Goal: Transaction & Acquisition: Book appointment/travel/reservation

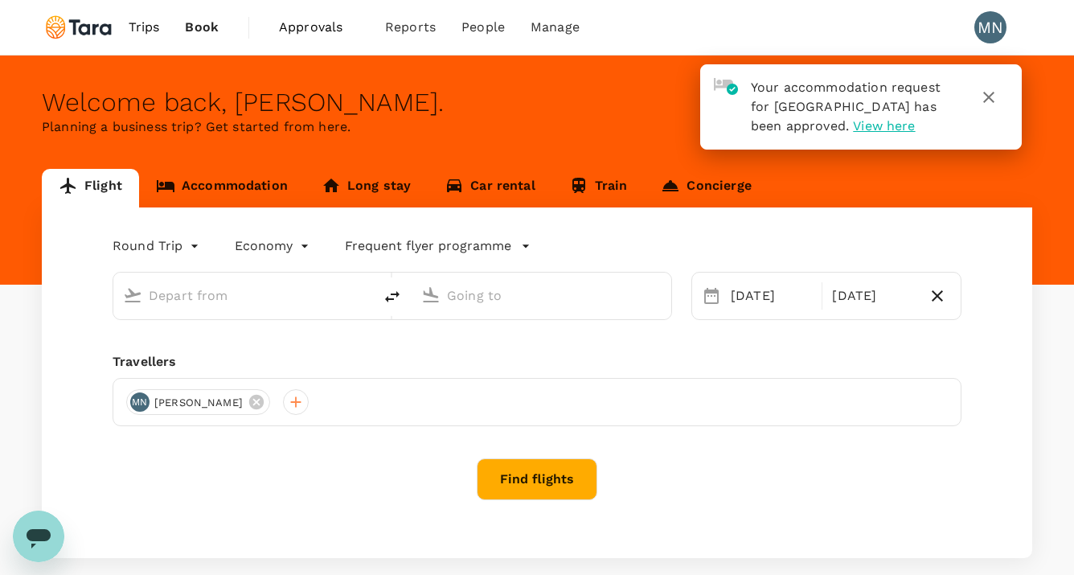
type input "[GEOGRAPHIC_DATA], [GEOGRAPHIC_DATA] (any)"
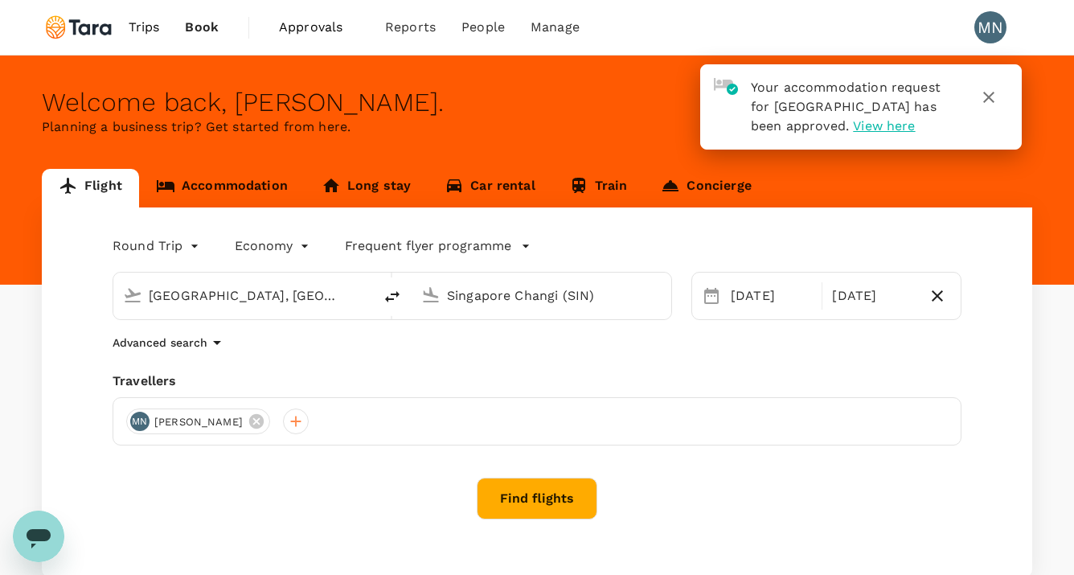
click at [503, 302] on input "Singapore Changi (SIN)" at bounding box center [542, 295] width 191 height 25
click at [622, 290] on input "Singapore Changi (SIN)" at bounding box center [542, 295] width 191 height 25
drag, startPoint x: 596, startPoint y: 298, endPoint x: 465, endPoint y: 286, distance: 131.6
click at [465, 286] on input "Singapore Changi (SIN)" at bounding box center [542, 295] width 191 height 25
type input "S"
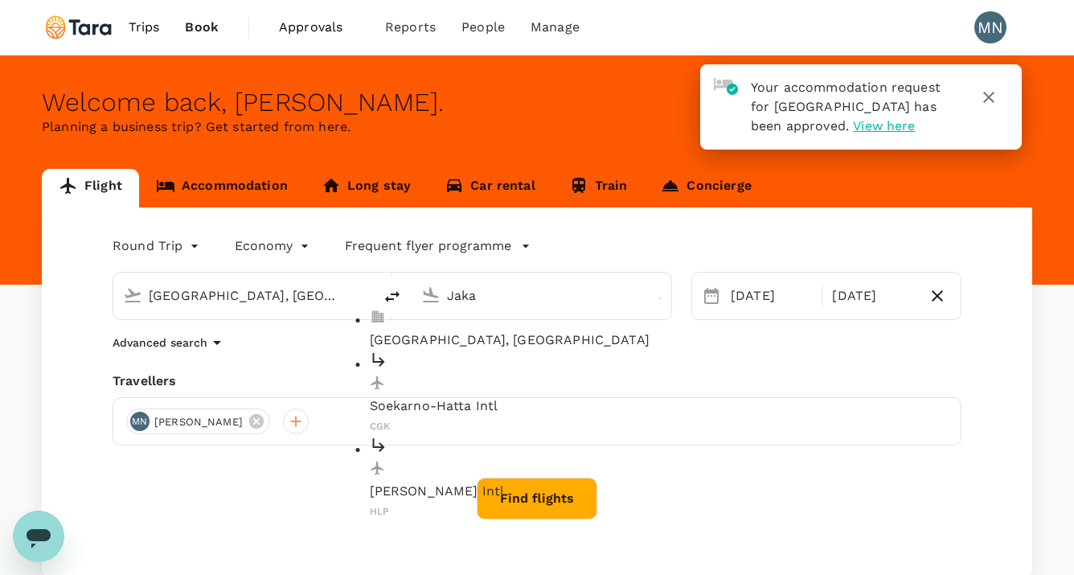
click at [468, 333] on p "[GEOGRAPHIC_DATA], [GEOGRAPHIC_DATA]" at bounding box center [555, 340] width 370 height 19
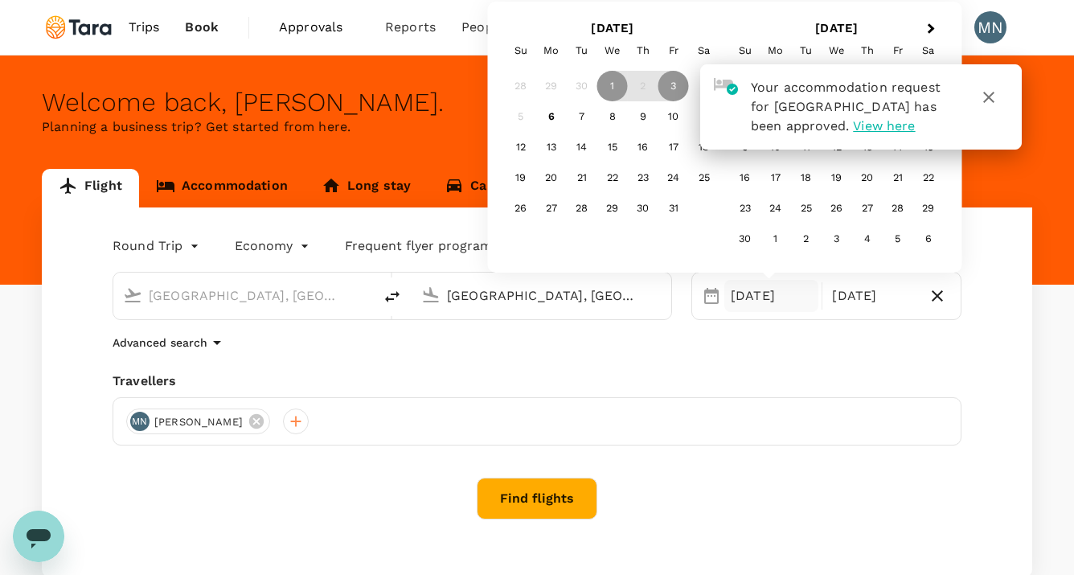
type input "[GEOGRAPHIC_DATA], [GEOGRAPHIC_DATA] (any)"
click at [992, 100] on icon "button" at bounding box center [988, 97] width 11 height 11
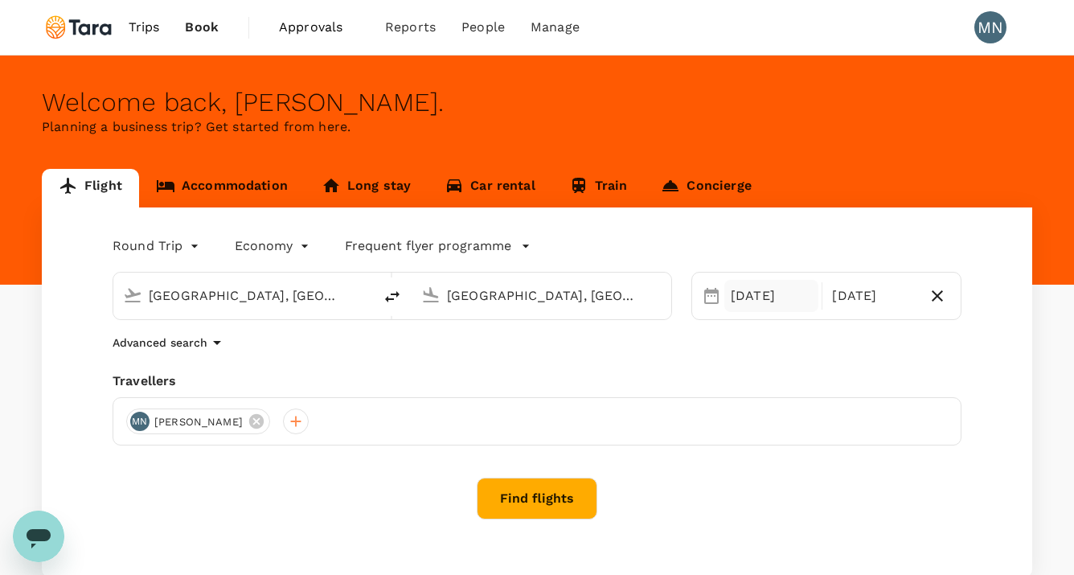
click at [767, 302] on div "[DATE]" at bounding box center [772, 296] width 94 height 32
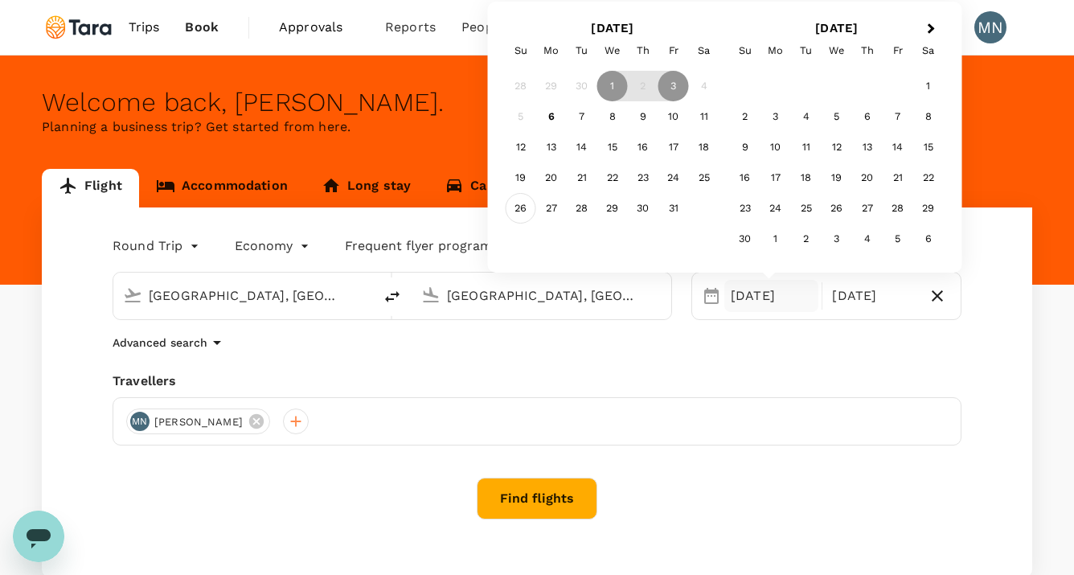
click at [525, 207] on div "26" at bounding box center [521, 208] width 31 height 31
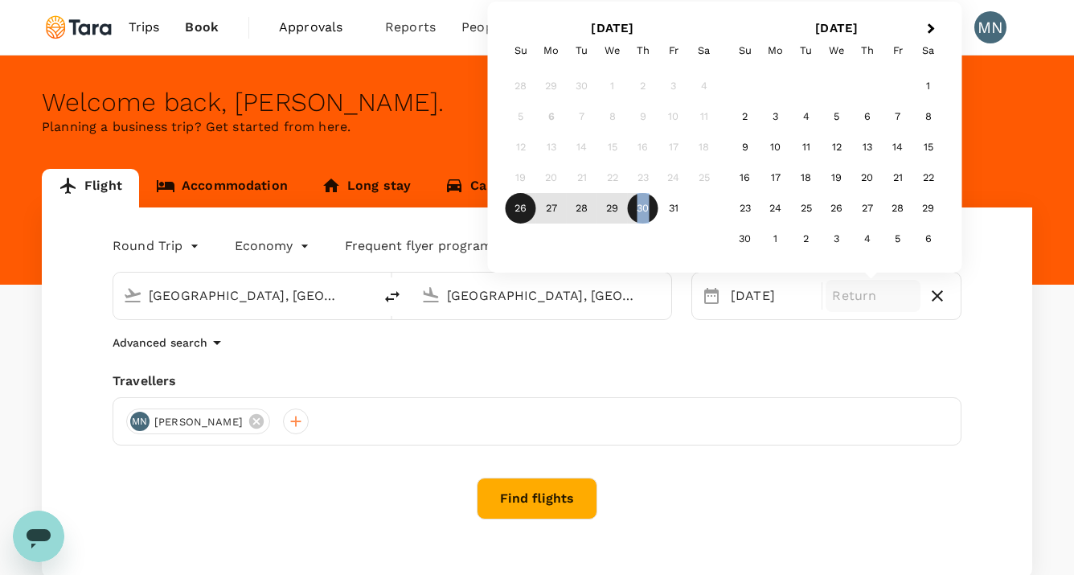
drag, startPoint x: 618, startPoint y: 213, endPoint x: 646, endPoint y: 220, distance: 29.1
click at [646, 220] on div "26 27 28 29 30 31" at bounding box center [613, 208] width 214 height 31
click at [648, 213] on div "30" at bounding box center [643, 208] width 31 height 31
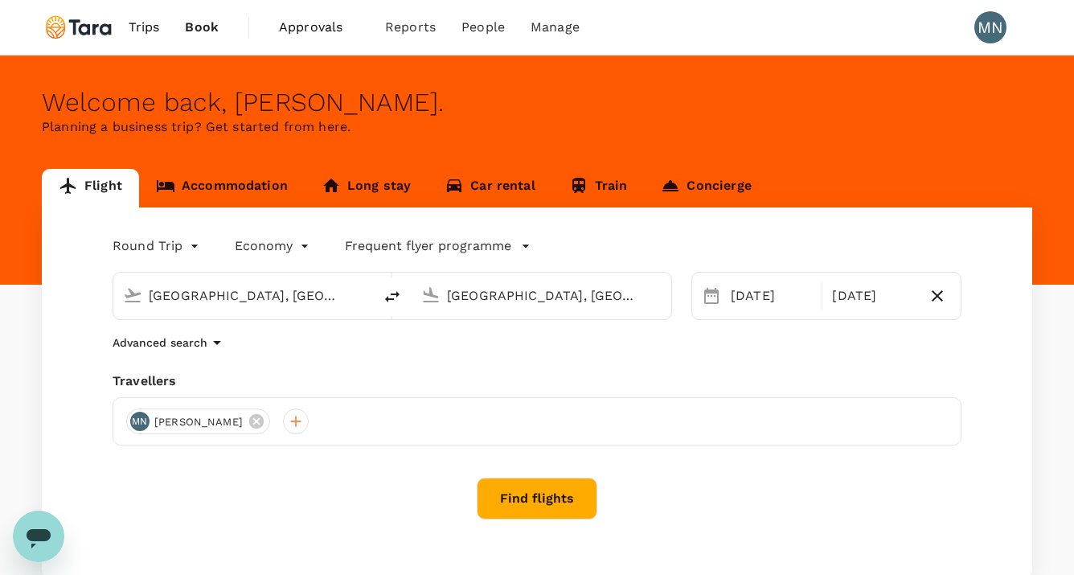
click at [540, 503] on button "Find flights" at bounding box center [537, 499] width 121 height 42
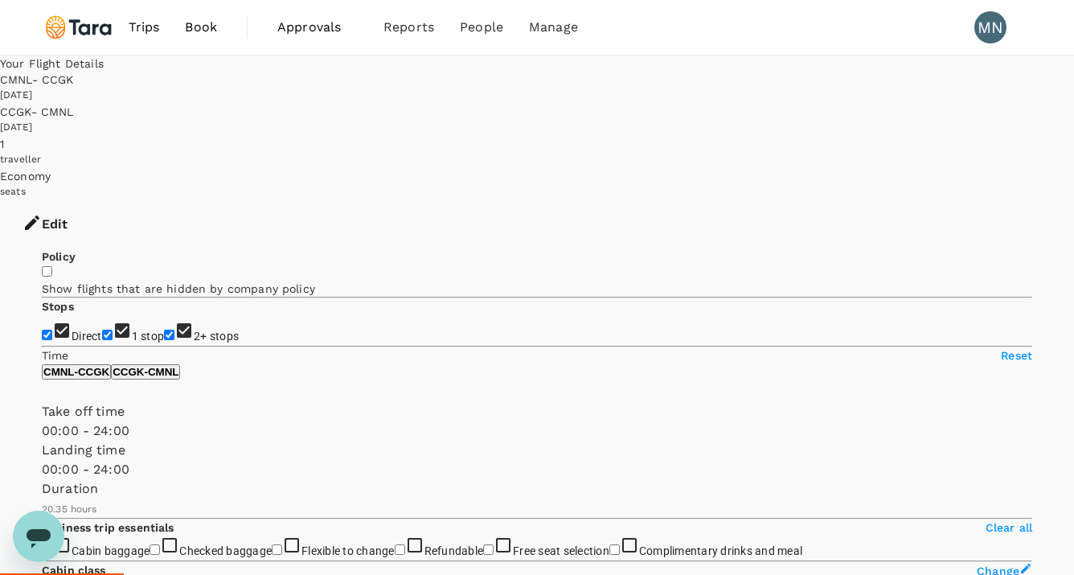
type input "1395"
click at [764, 120] on div "[DATE]" at bounding box center [537, 128] width 1074 height 16
click at [743, 104] on div "CCGK - CMNL" at bounding box center [537, 112] width 1074 height 16
click at [90, 200] on button "Edit" at bounding box center [45, 224] width 90 height 48
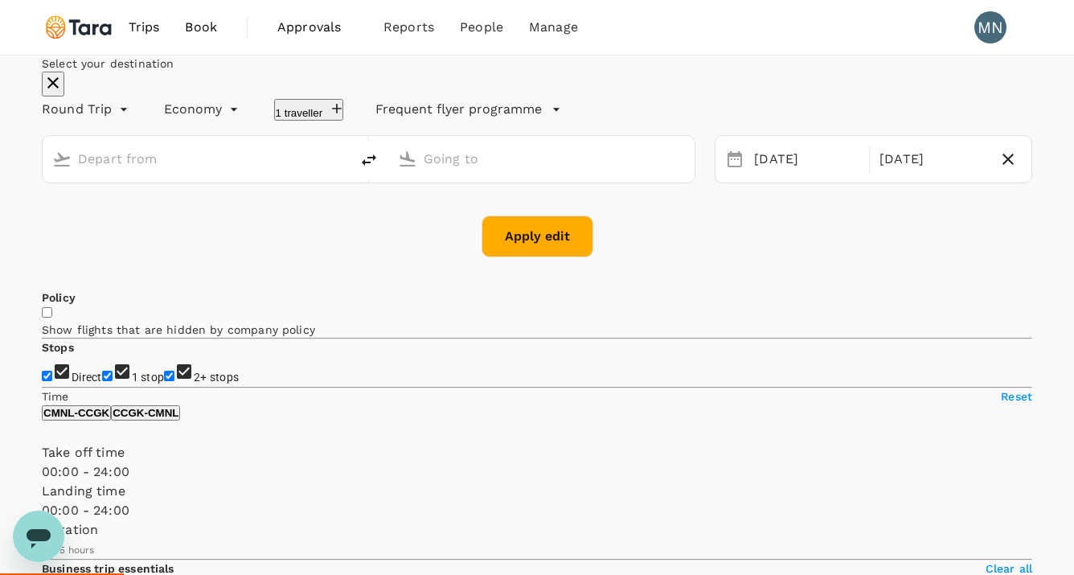
type input "[GEOGRAPHIC_DATA], [GEOGRAPHIC_DATA] (any)"
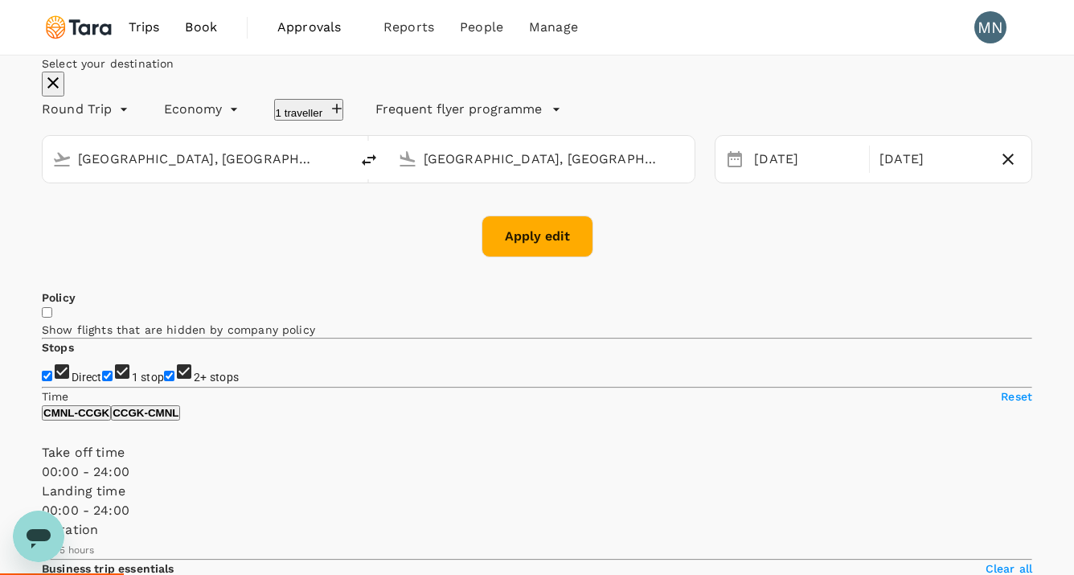
click at [999, 169] on icon "button" at bounding box center [1008, 159] width 19 height 19
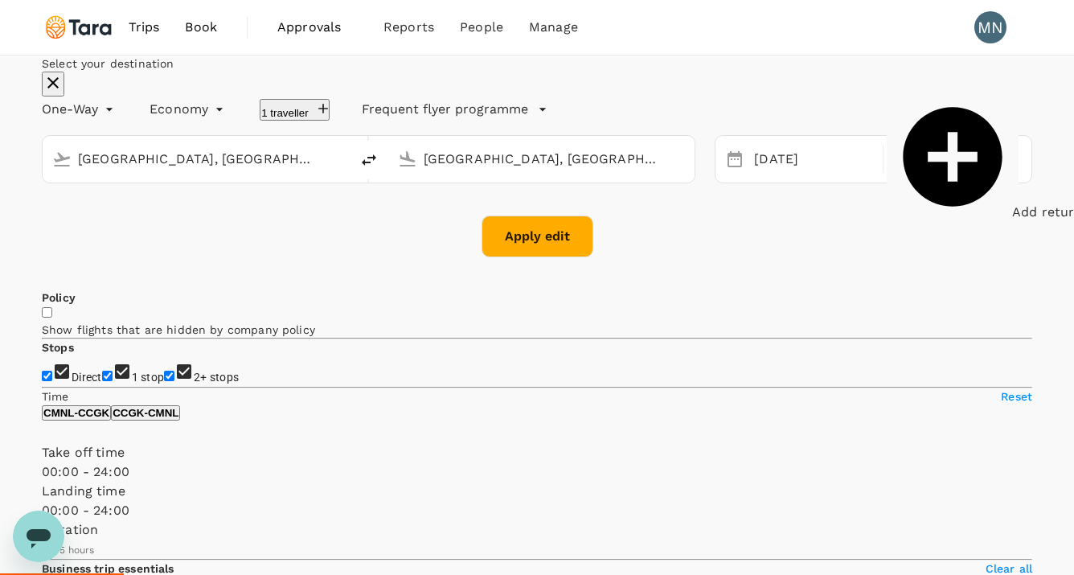
click at [1012, 220] on span "Add return" at bounding box center [1047, 211] width 71 height 15
type input "roundtrip"
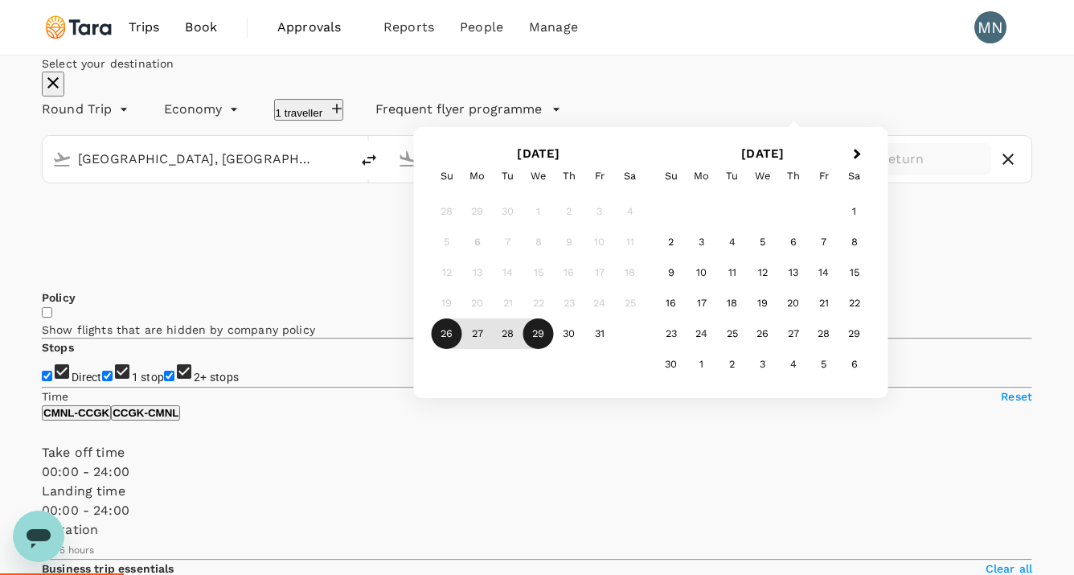
click at [554, 349] on div "29" at bounding box center [538, 333] width 31 height 31
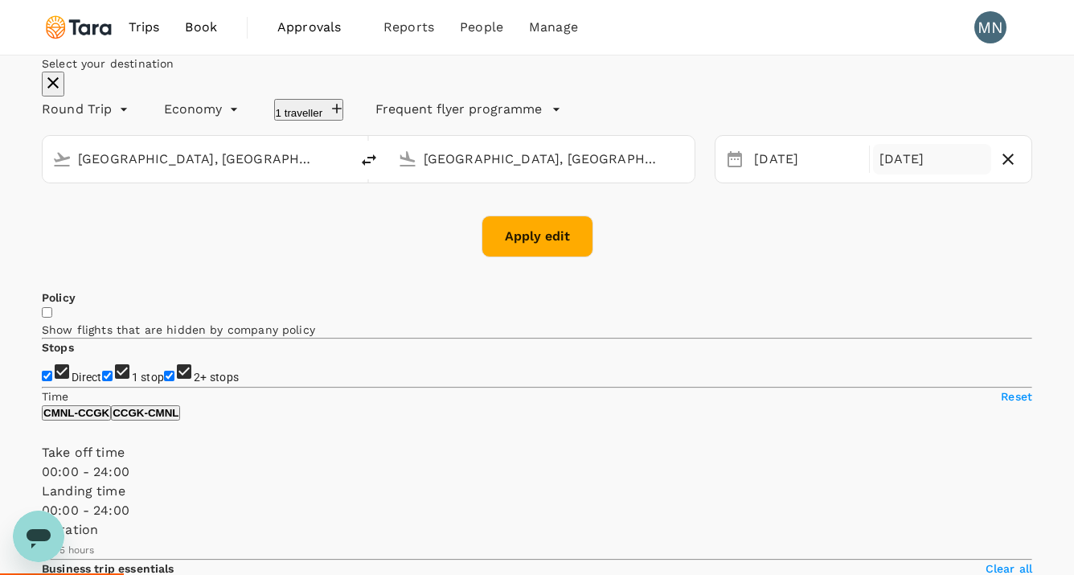
click at [564, 257] on button "Apply edit" at bounding box center [538, 237] width 112 height 42
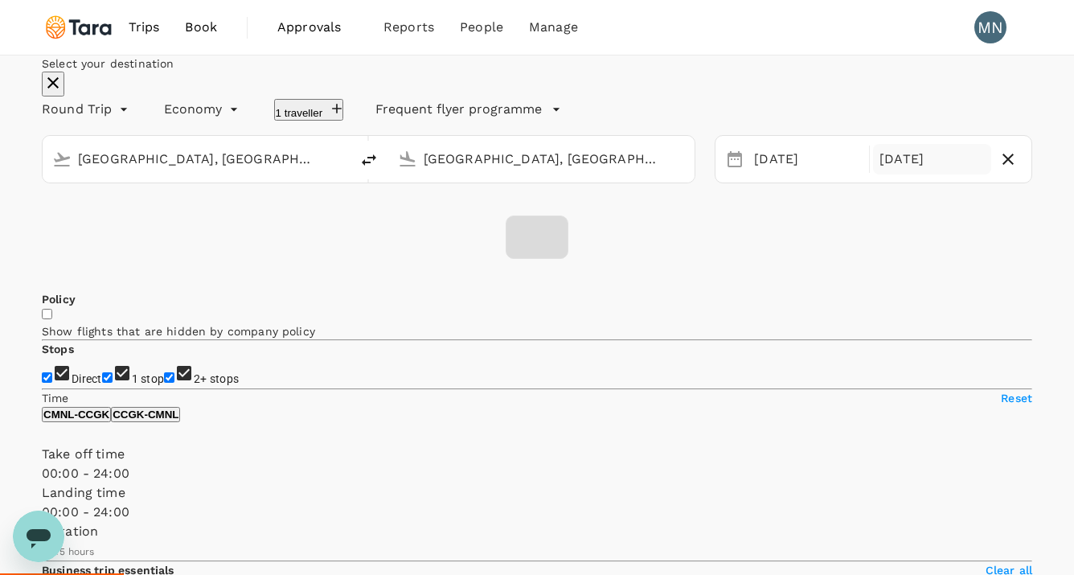
checkbox input "false"
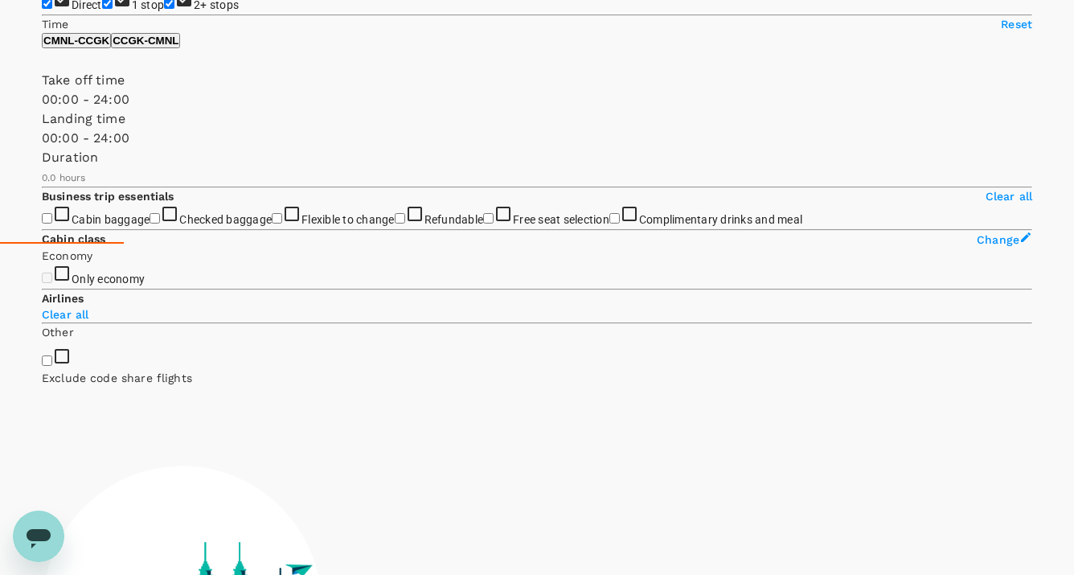
scroll to position [335, 0]
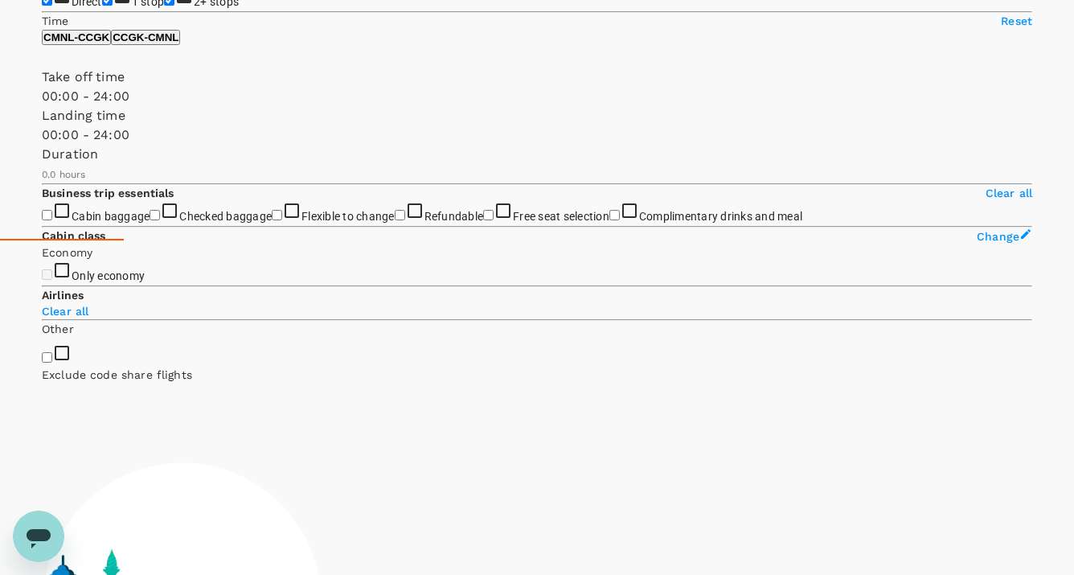
type input "1235"
checkbox input "true"
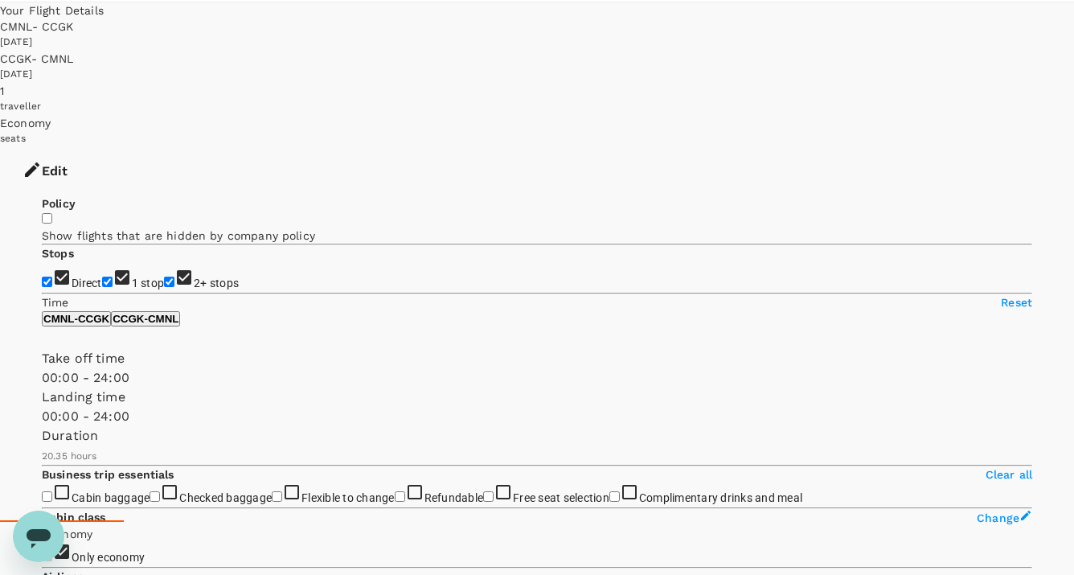
scroll to position [38, 0]
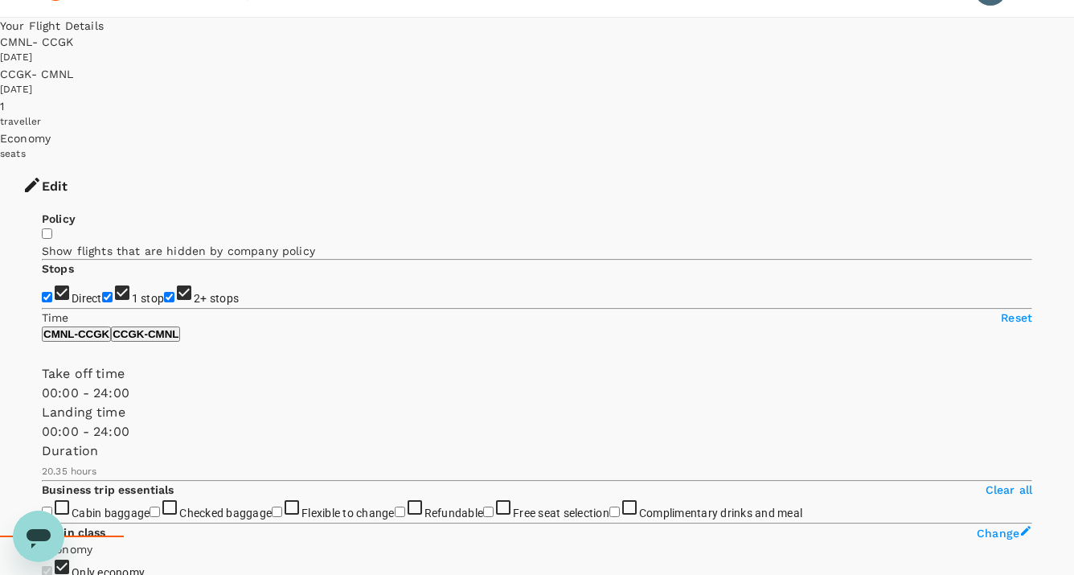
type input "1395"
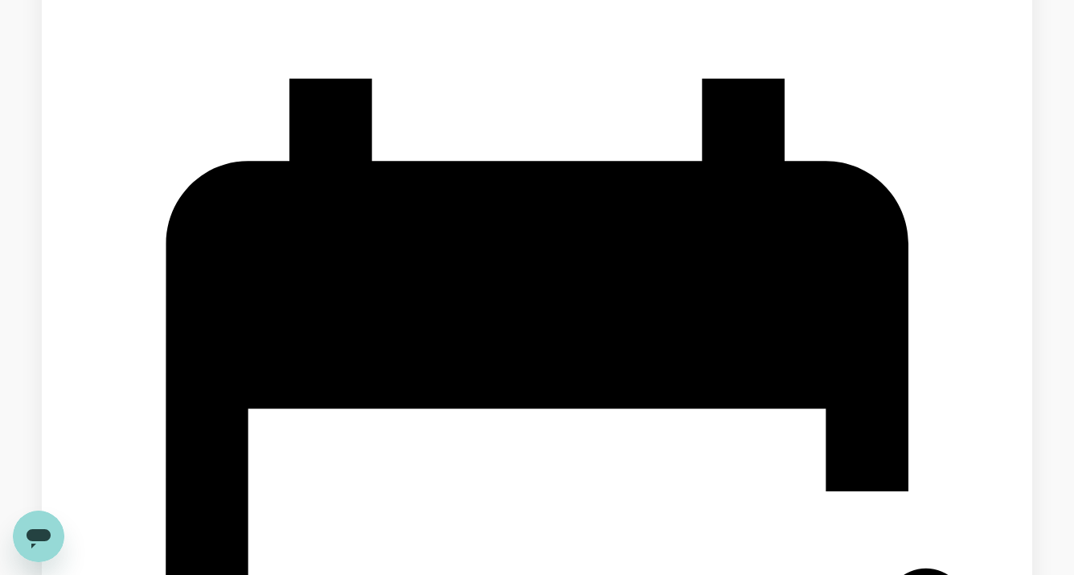
scroll to position [2216, 0]
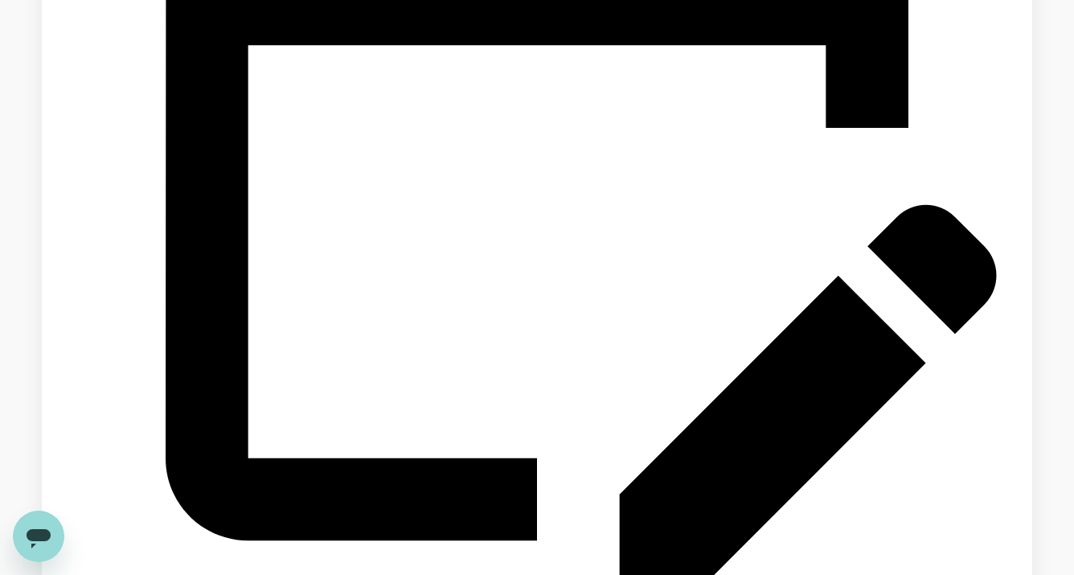
scroll to position [2572, 0]
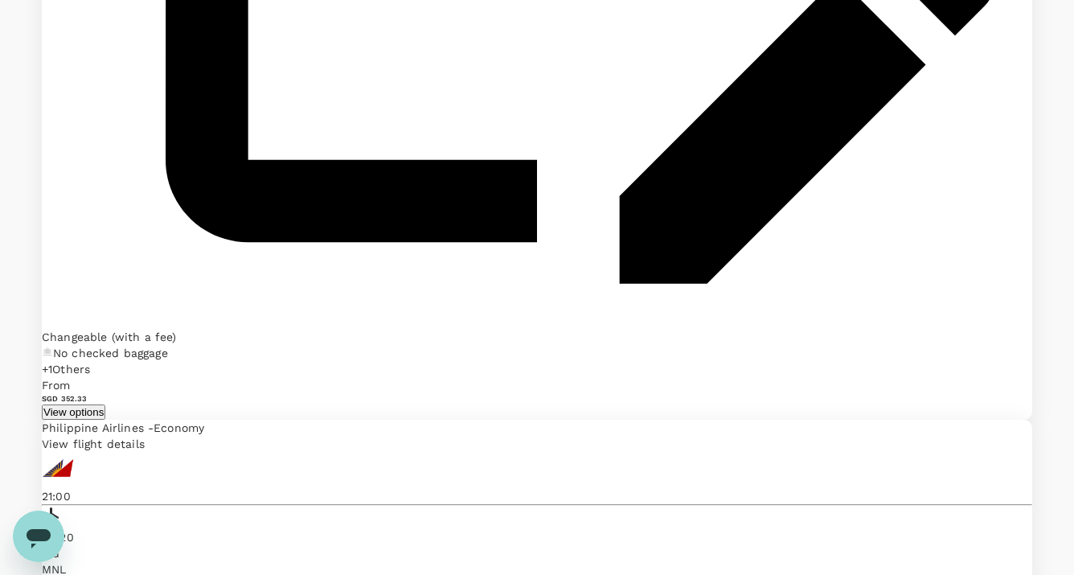
scroll to position [2875, 0]
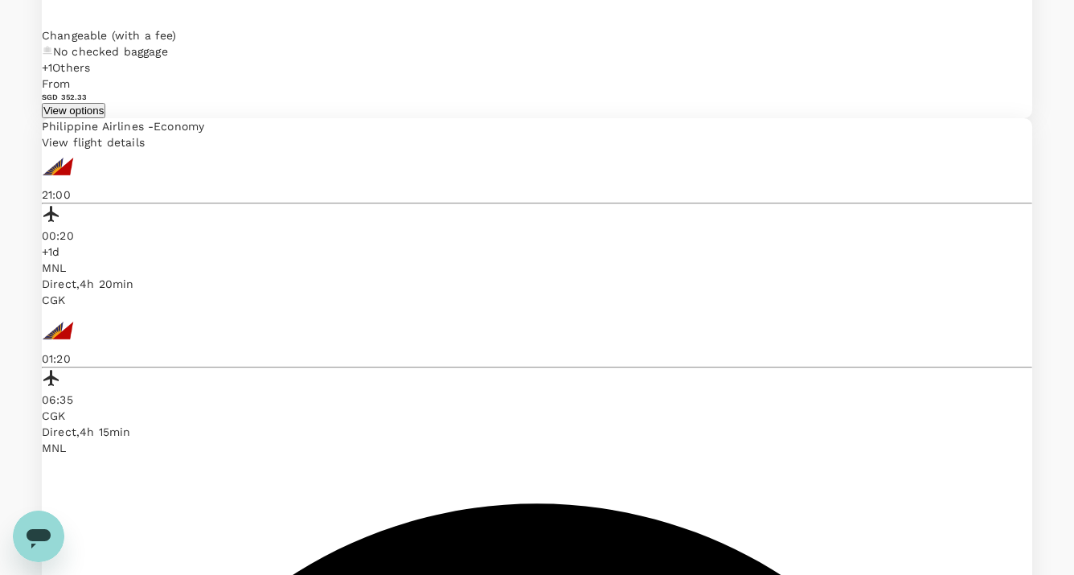
scroll to position [3176, 0]
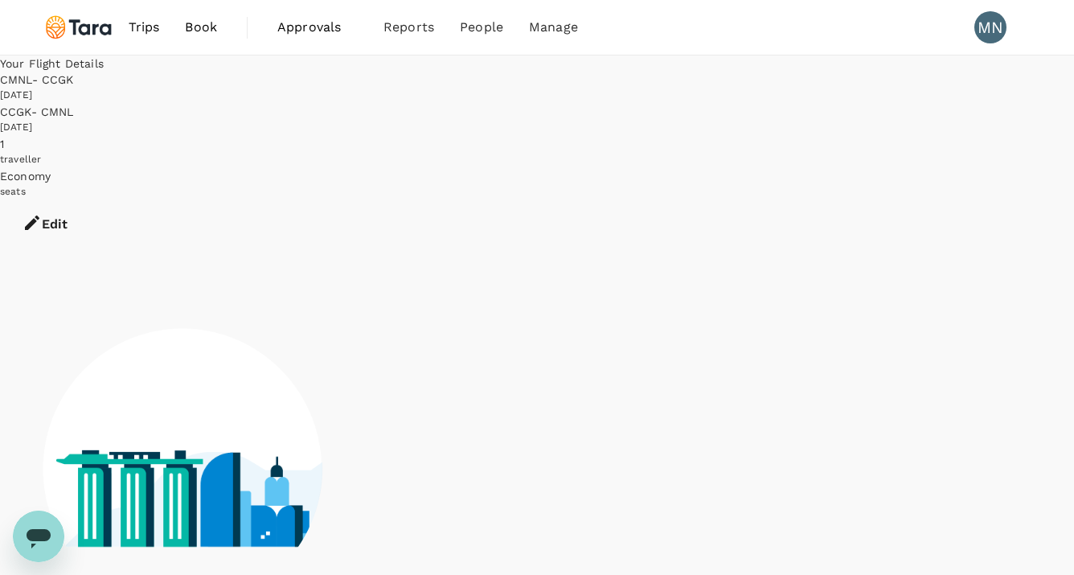
scroll to position [23, 0]
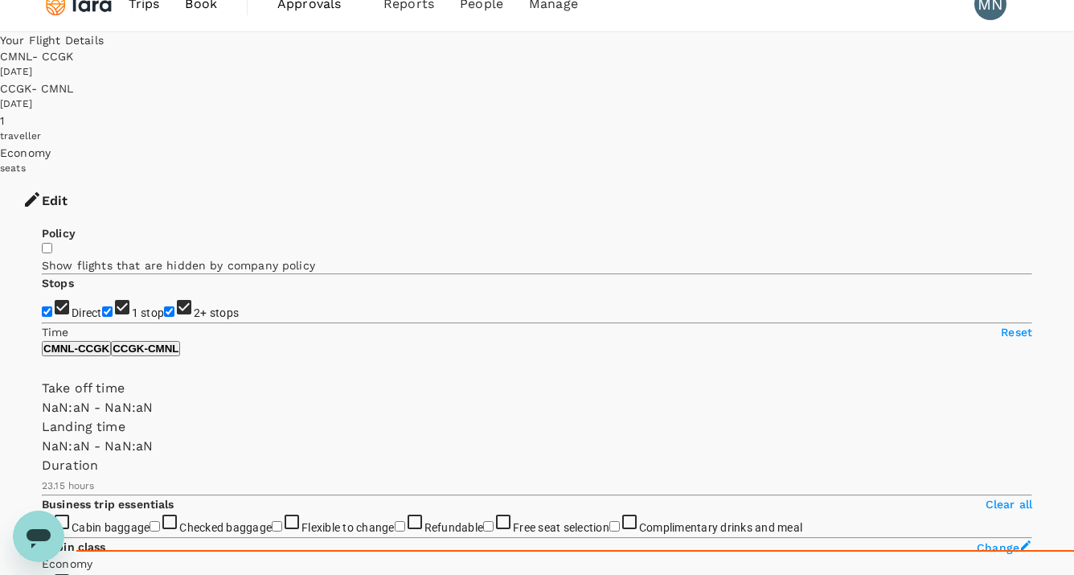
type input "SGD"
type input "1440"
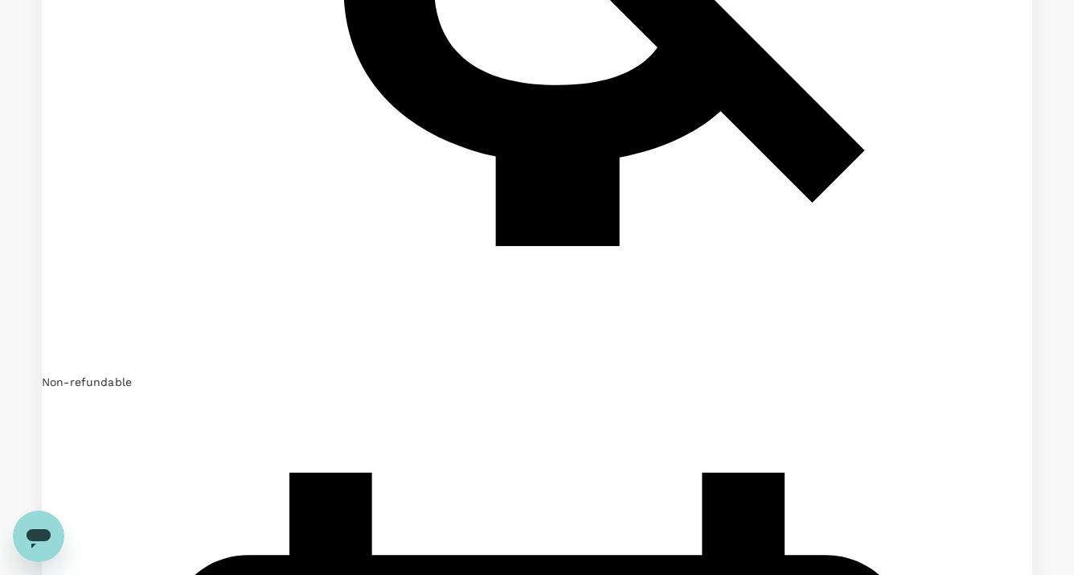
scroll to position [1499, 0]
